Goal: Navigation & Orientation: Understand site structure

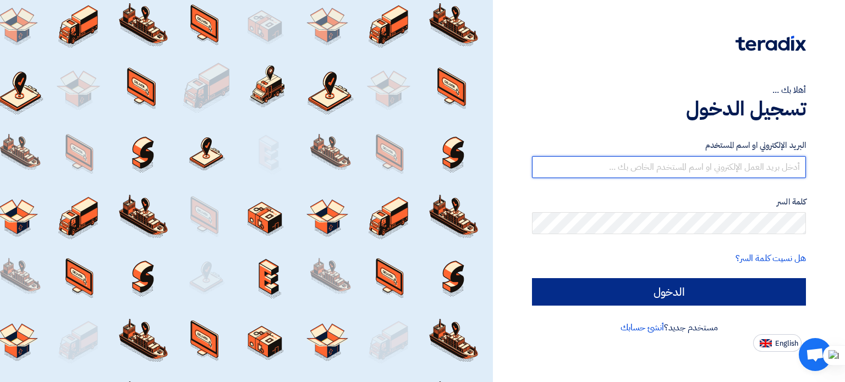
type input "[PERSON_NAME][EMAIL_ADDRESS][DOMAIN_NAME]"
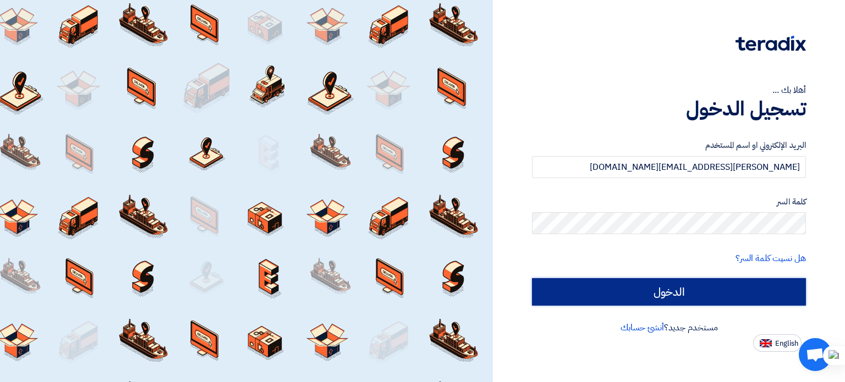
click at [685, 289] on input "الدخول" at bounding box center [669, 292] width 274 height 28
type input "Sign in"
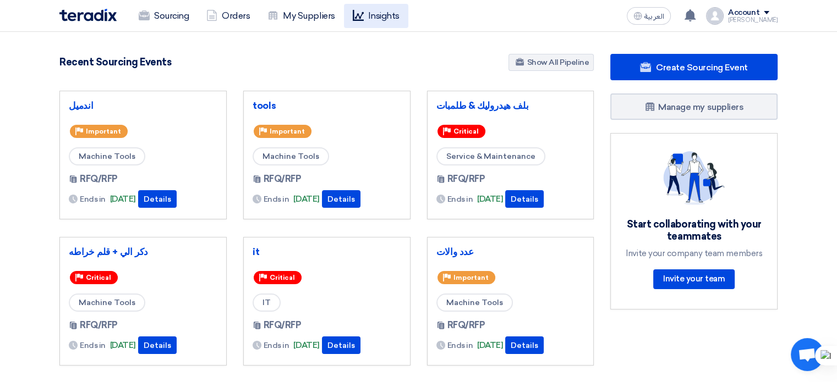
click at [383, 16] on link "Insights" at bounding box center [376, 16] width 64 height 24
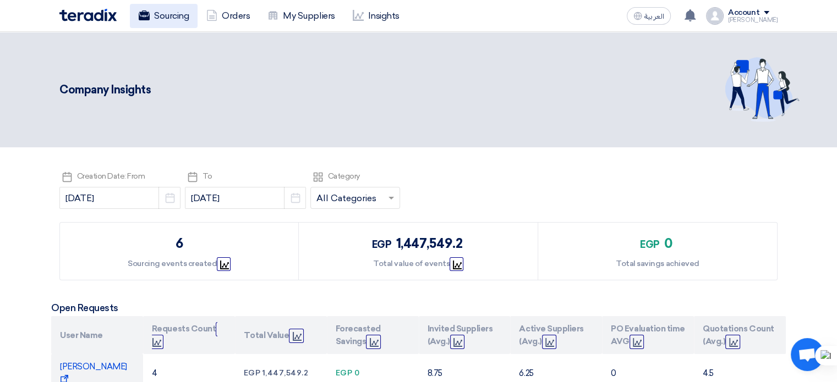
click at [173, 15] on link "Sourcing" at bounding box center [164, 16] width 68 height 24
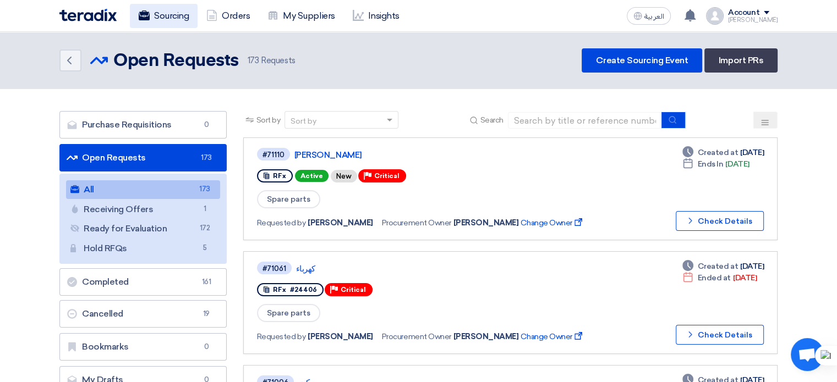
click at [176, 15] on link "Sourcing" at bounding box center [164, 16] width 68 height 24
click at [234, 6] on link "Orders" at bounding box center [228, 16] width 61 height 24
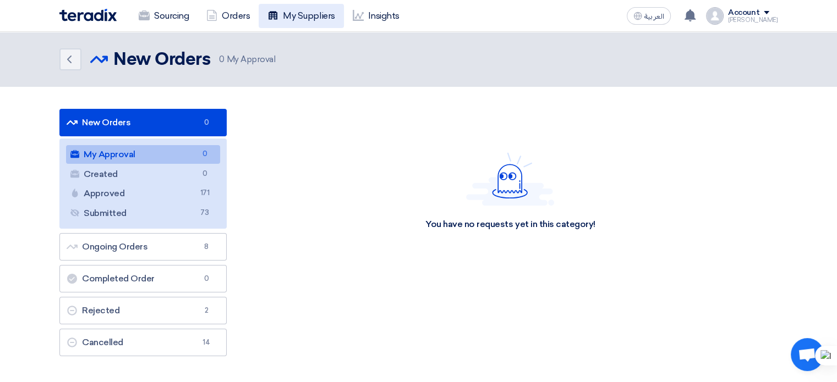
click at [308, 14] on link "My Suppliers" at bounding box center [301, 16] width 85 height 24
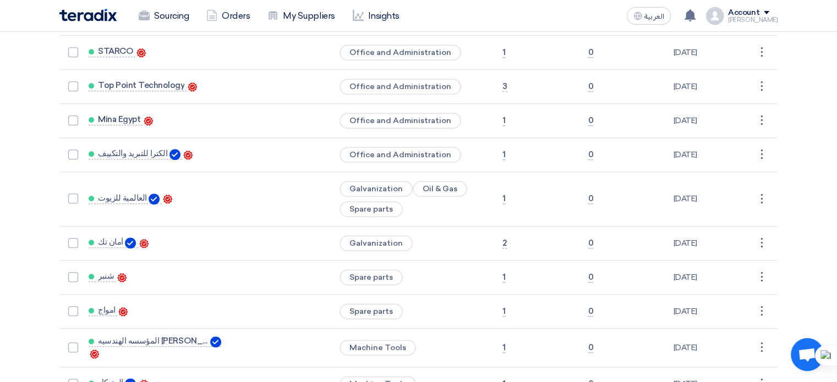
scroll to position [1240, 0]
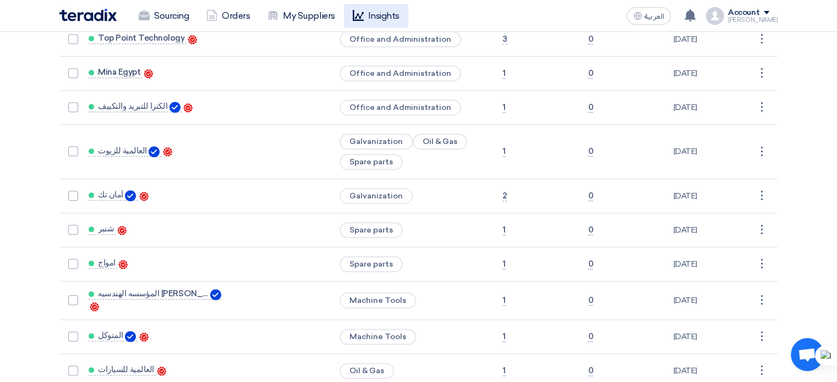
click at [385, 8] on link "Insights" at bounding box center [376, 16] width 64 height 24
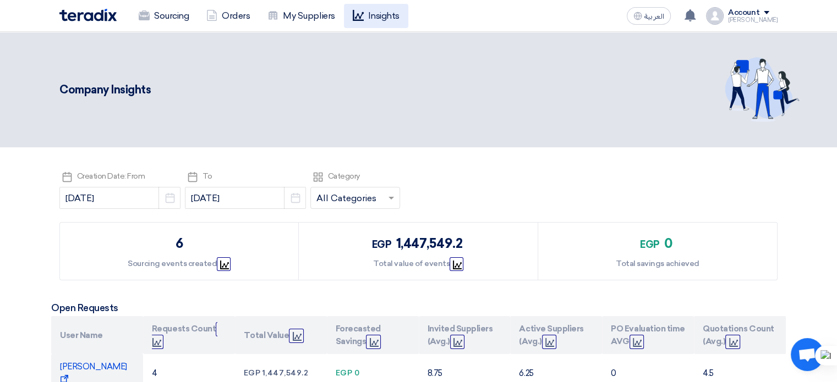
click at [387, 14] on link "Insights" at bounding box center [376, 16] width 64 height 24
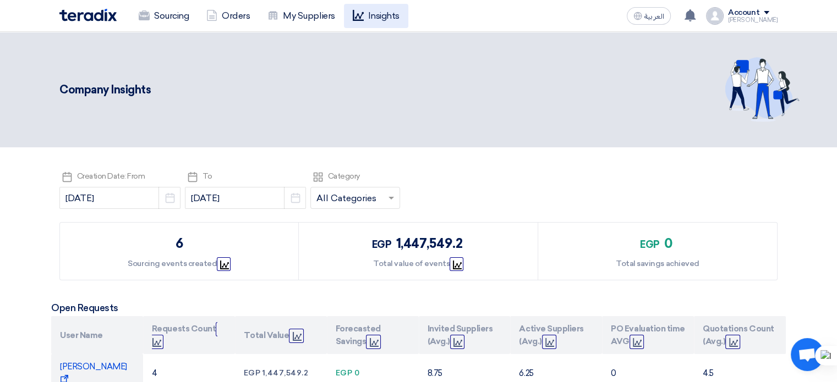
click at [387, 14] on link "Insights" at bounding box center [376, 16] width 64 height 24
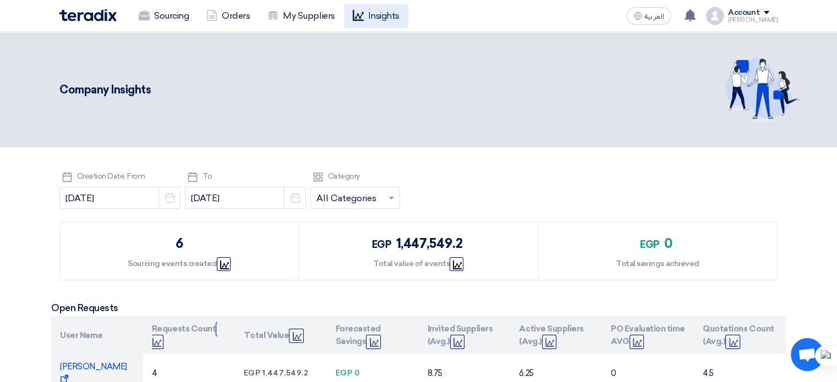
click at [387, 14] on link "Insights" at bounding box center [376, 16] width 64 height 24
click at [156, 17] on link "Sourcing" at bounding box center [164, 16] width 68 height 24
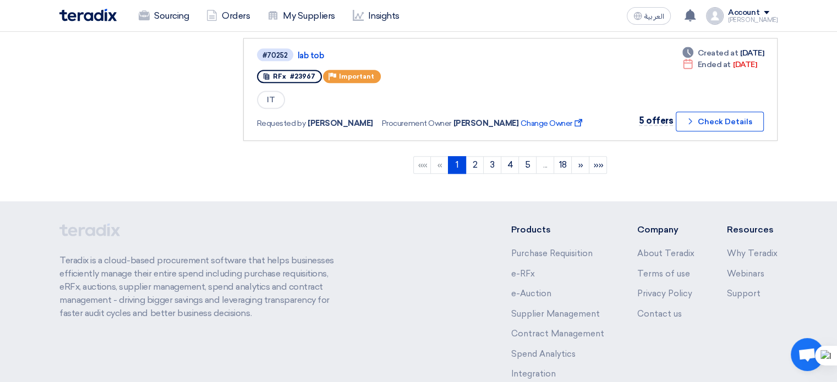
scroll to position [1135, 0]
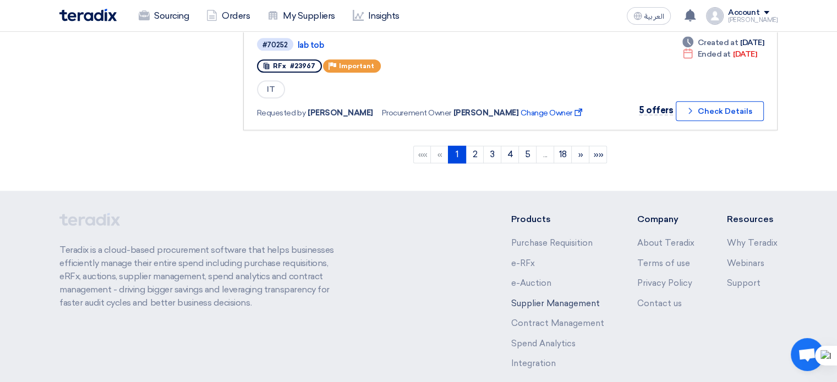
click at [554, 299] on link "Supplier Management" at bounding box center [555, 304] width 89 height 10
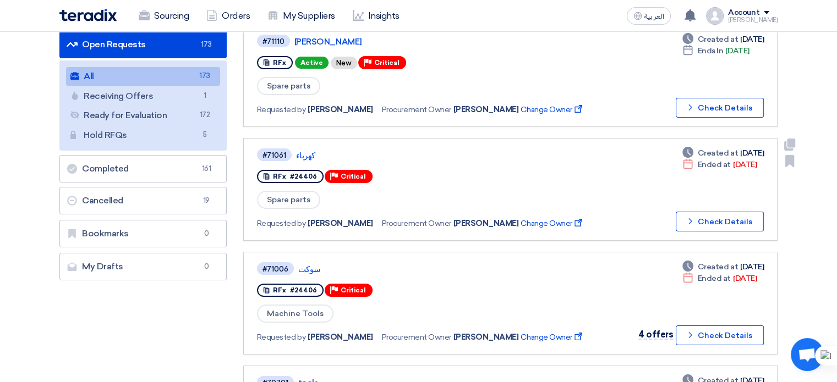
scroll to position [0, 0]
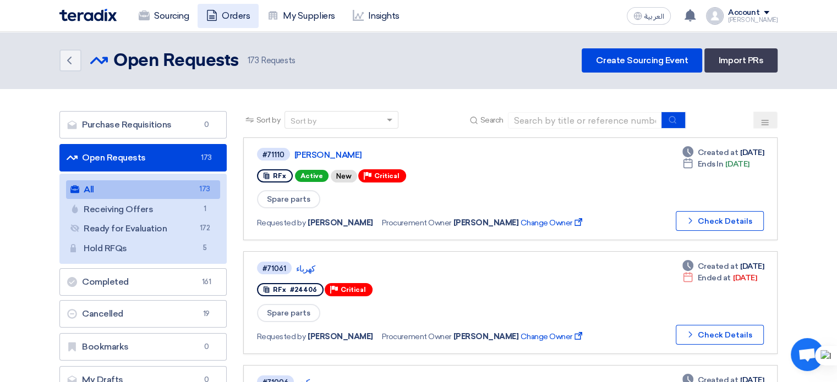
click at [238, 14] on link "Orders" at bounding box center [228, 16] width 61 height 24
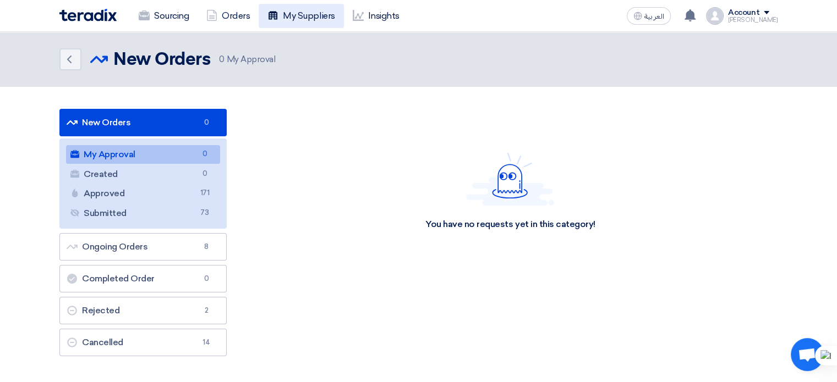
click at [308, 24] on link "My Suppliers" at bounding box center [301, 16] width 85 height 24
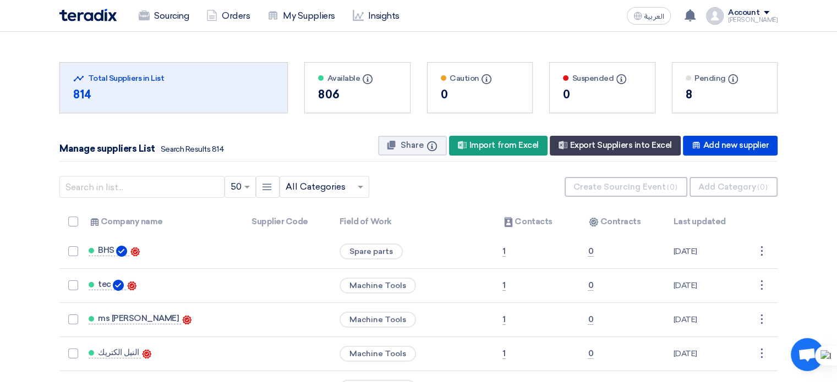
click at [137, 78] on div "Total Suppliers in this list Total Suppliers in List" at bounding box center [173, 79] width 201 height 12
click at [379, 26] on link "Insights" at bounding box center [376, 16] width 64 height 24
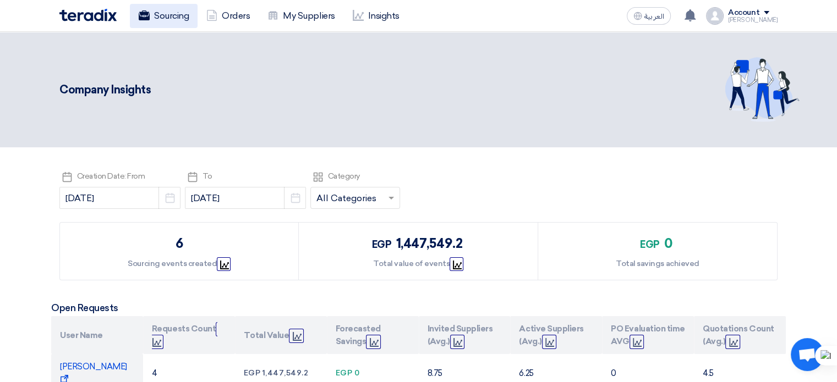
click at [163, 17] on link "Sourcing" at bounding box center [164, 16] width 68 height 24
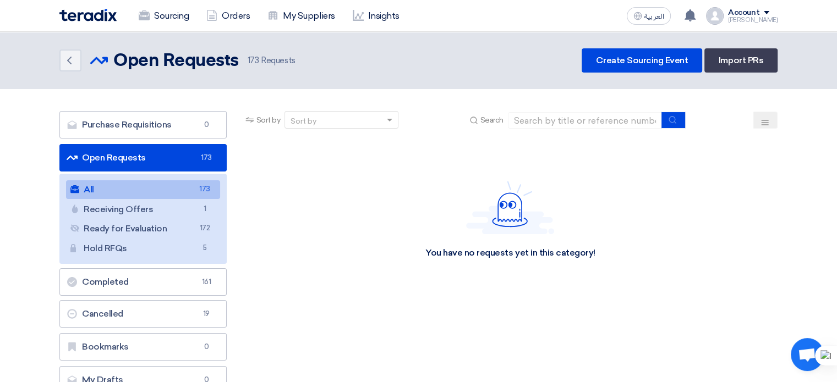
click at [70, 14] on img at bounding box center [87, 15] width 57 height 13
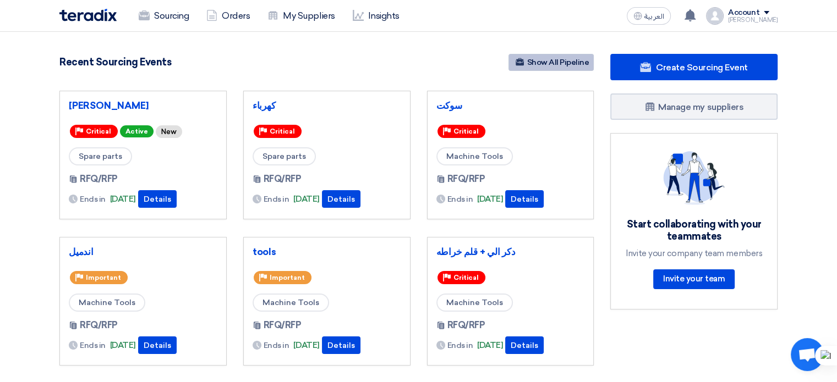
click at [560, 65] on link "Show All Pipeline" at bounding box center [550, 62] width 85 height 17
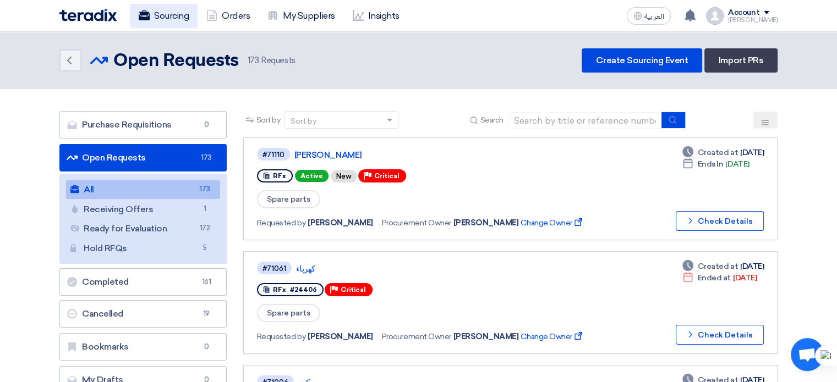
click at [179, 17] on link "Sourcing" at bounding box center [164, 16] width 68 height 24
click at [180, 14] on link "Sourcing" at bounding box center [164, 16] width 68 height 24
click at [233, 20] on link "Orders" at bounding box center [228, 16] width 61 height 24
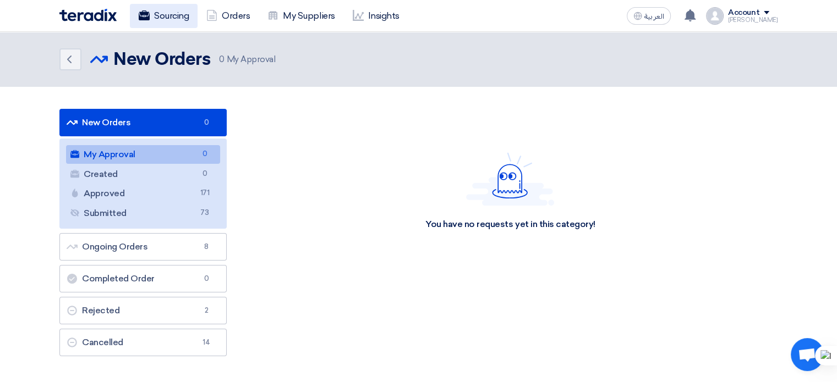
click at [157, 18] on link "Sourcing" at bounding box center [164, 16] width 68 height 24
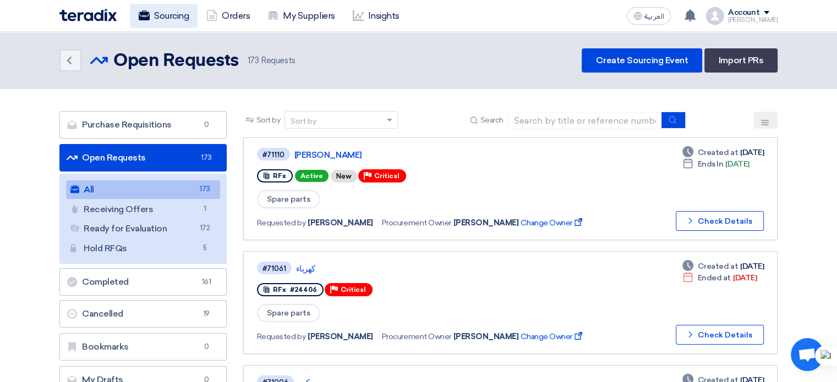
click at [162, 19] on link "Sourcing" at bounding box center [164, 16] width 68 height 24
click at [242, 19] on link "Orders" at bounding box center [228, 16] width 61 height 24
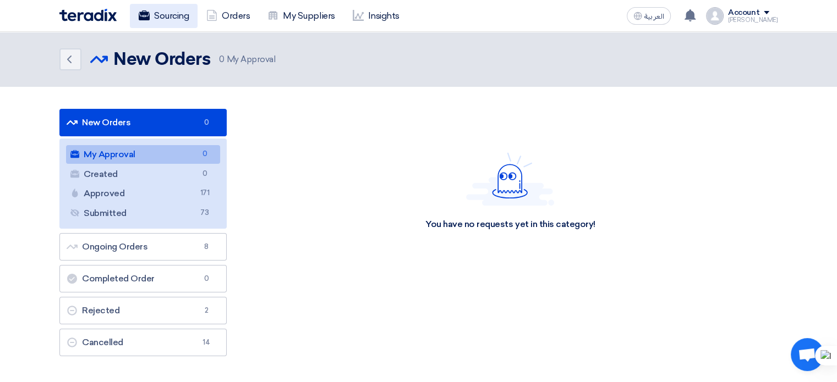
click at [166, 4] on link "Sourcing" at bounding box center [164, 16] width 68 height 24
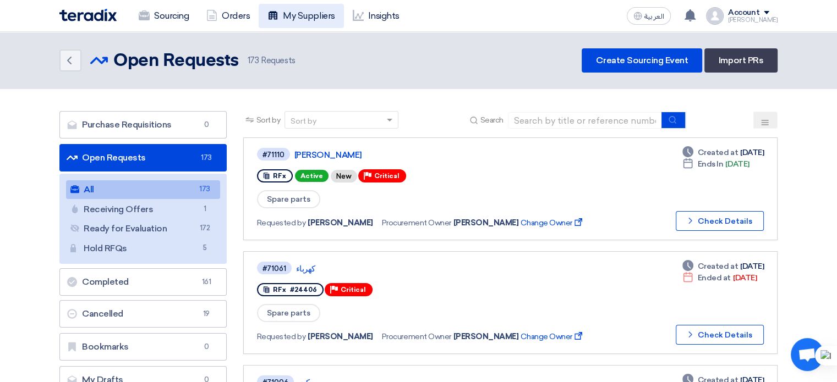
click at [297, 14] on link "My Suppliers" at bounding box center [301, 16] width 85 height 24
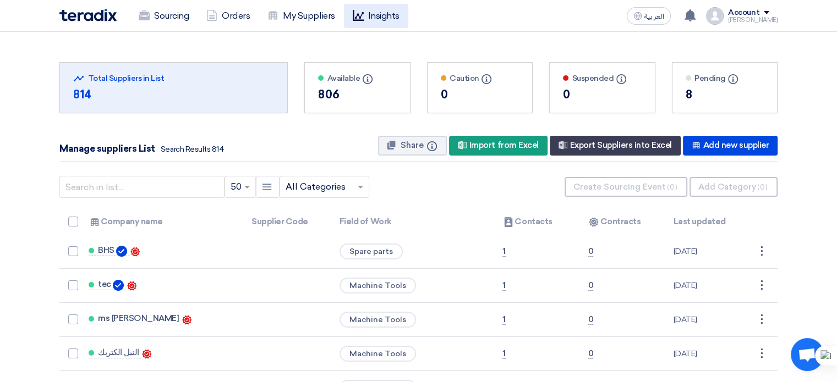
click at [375, 13] on link "Insights" at bounding box center [376, 16] width 64 height 24
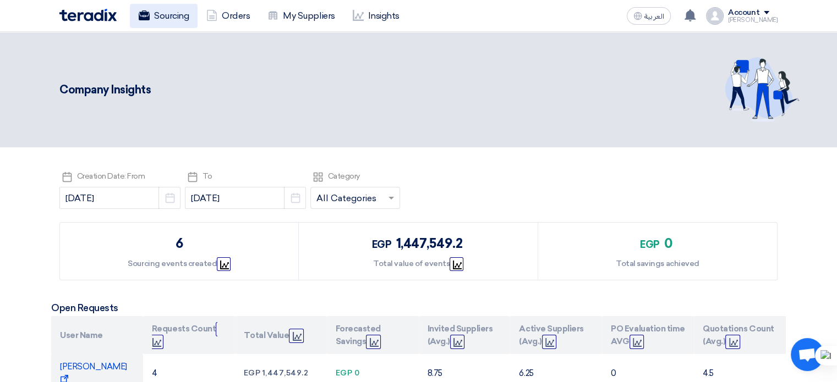
click at [158, 22] on link "Sourcing" at bounding box center [164, 16] width 68 height 24
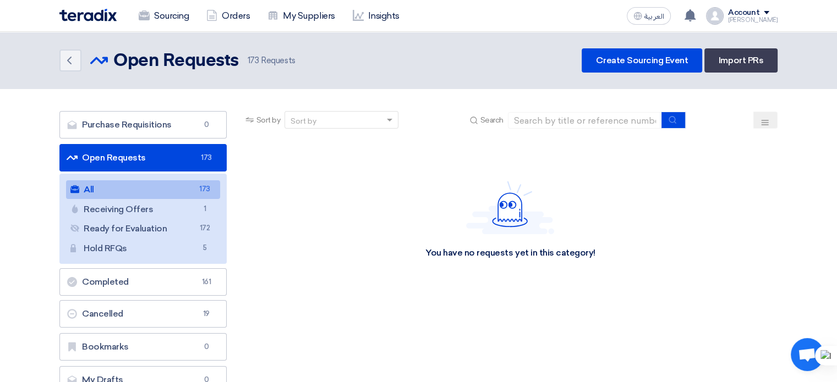
click at [107, 15] on img at bounding box center [87, 15] width 57 height 13
